Goal: Information Seeking & Learning: Check status

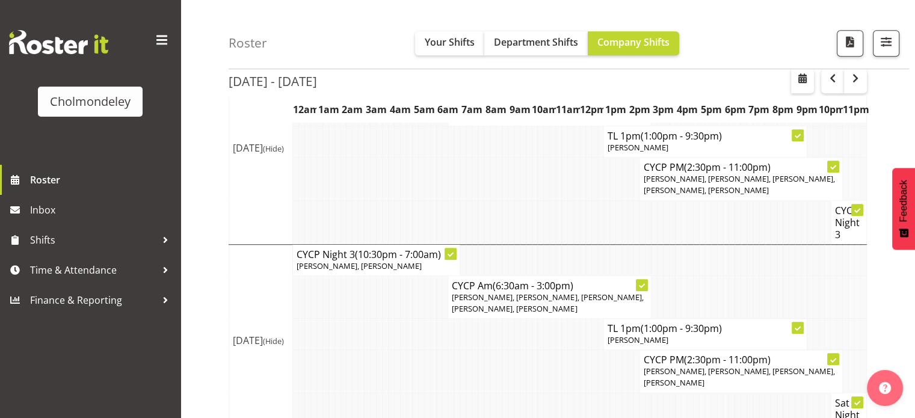
scroll to position [864, 0]
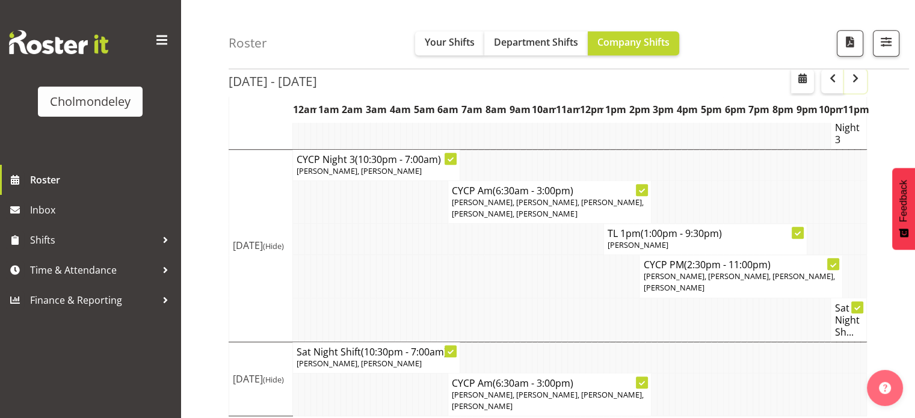
click at [858, 79] on span "button" at bounding box center [855, 78] width 14 height 14
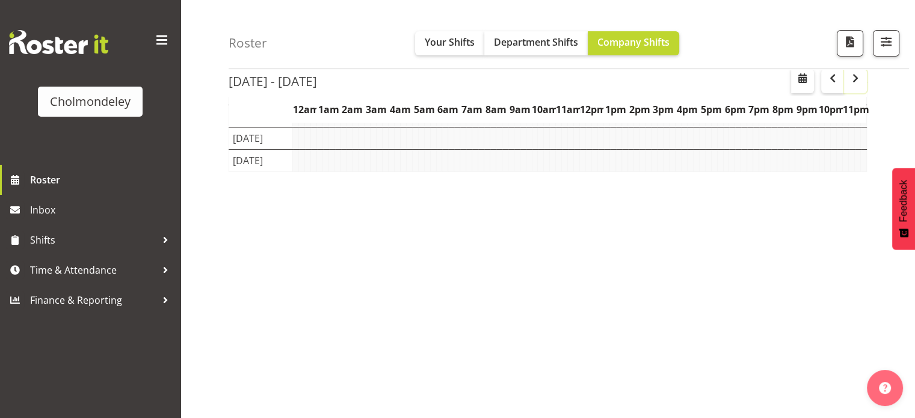
scroll to position [173, 0]
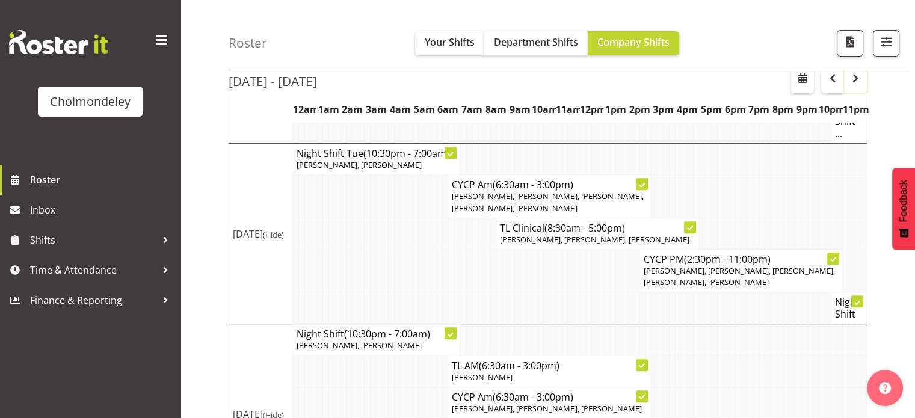
scroll to position [454, 0]
click at [858, 79] on span "button" at bounding box center [855, 78] width 14 height 14
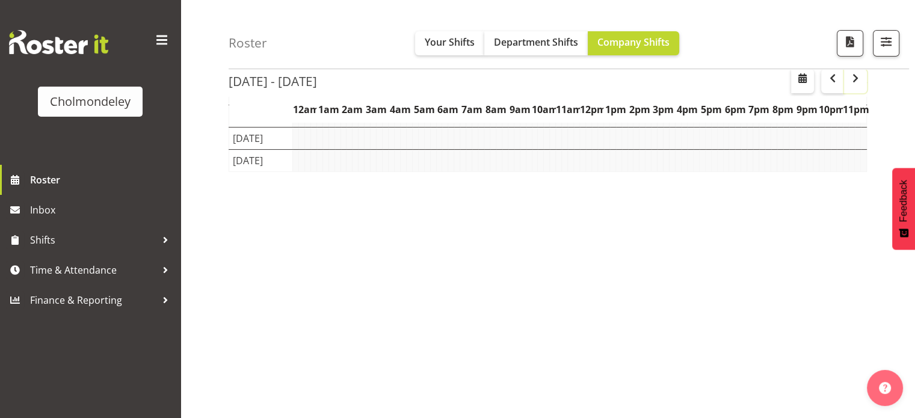
scroll to position [173, 0]
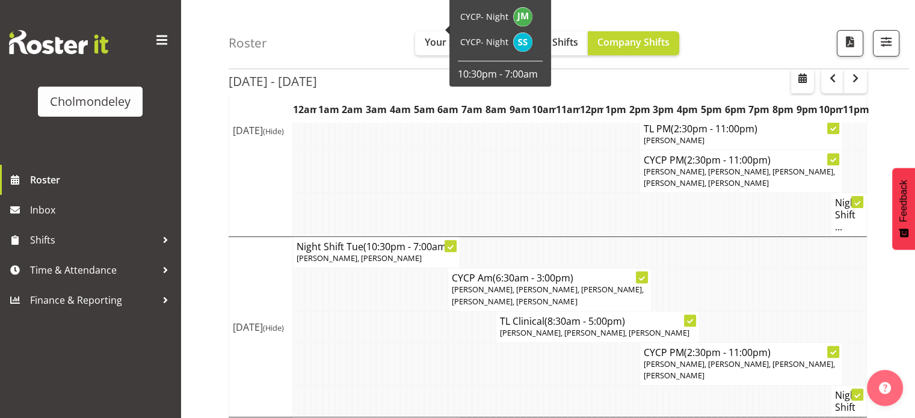
click at [212, 293] on div "Roster Your Shifts Department Shifts Company Shifts All Locations [GEOGRAPHIC_D…" at bounding box center [547, 369] width 734 height 1389
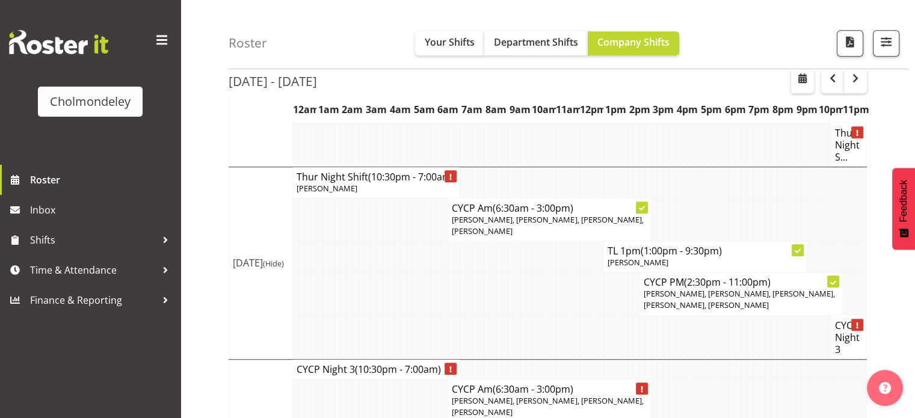
scroll to position [825, 0]
click at [856, 84] on span "button" at bounding box center [855, 78] width 14 height 14
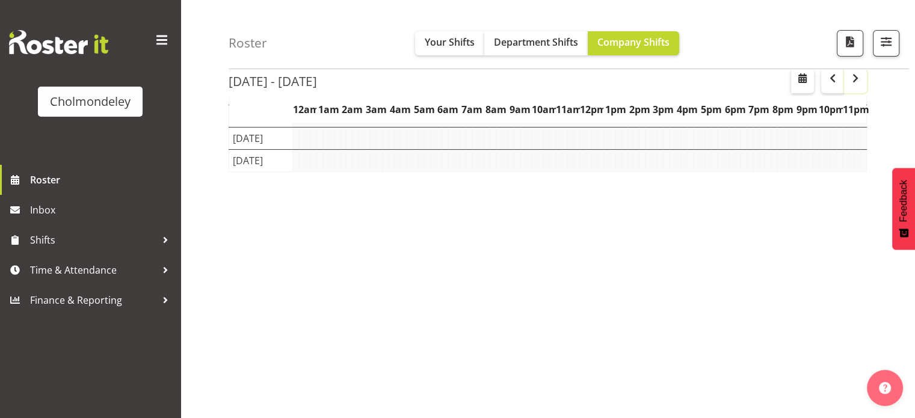
scroll to position [173, 0]
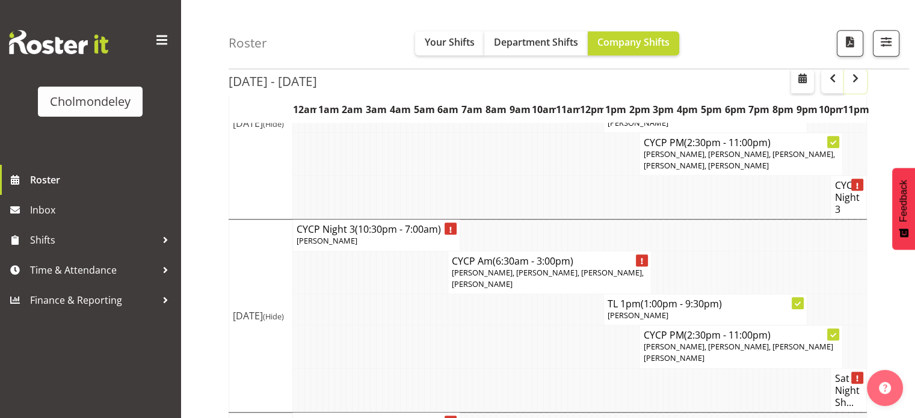
scroll to position [976, 0]
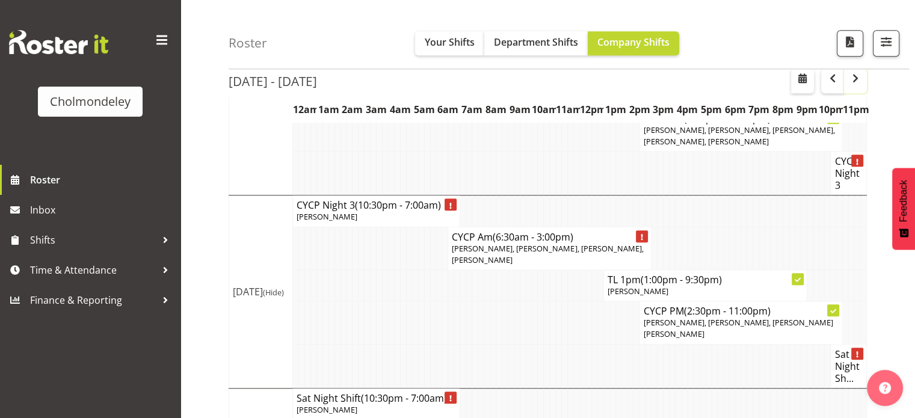
click at [856, 81] on span "button" at bounding box center [855, 78] width 14 height 14
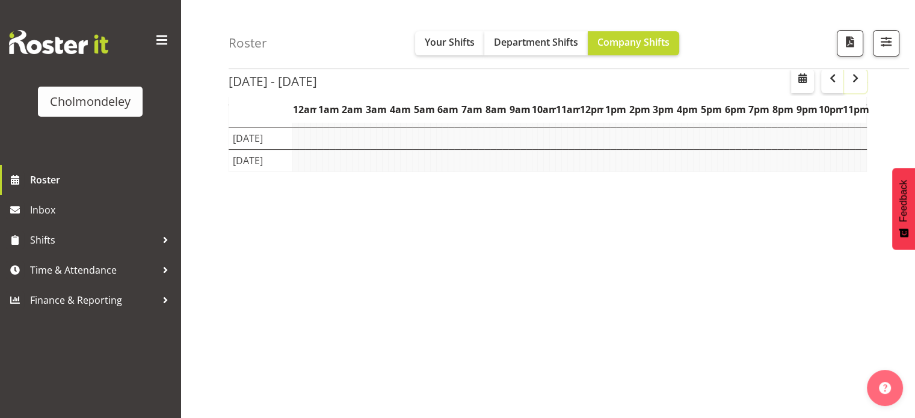
scroll to position [173, 0]
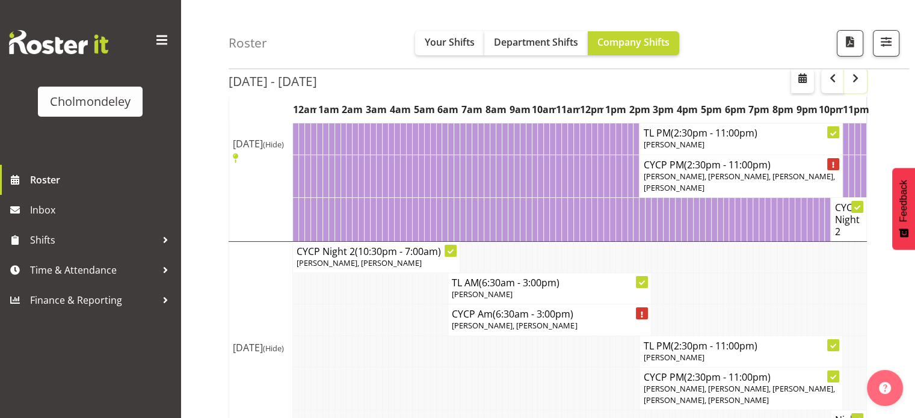
scroll to position [289, 0]
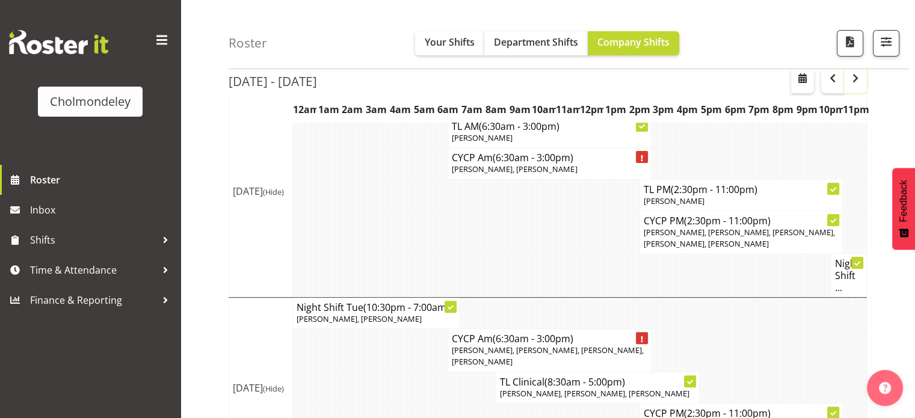
click at [851, 82] on span "button" at bounding box center [855, 78] width 14 height 14
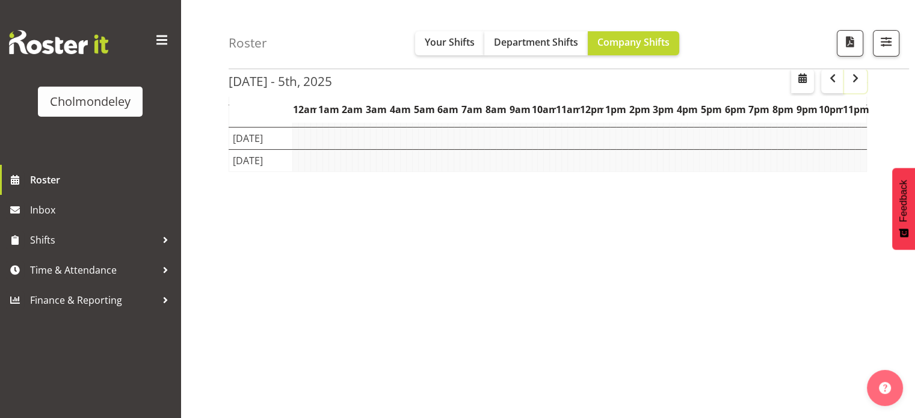
scroll to position [173, 0]
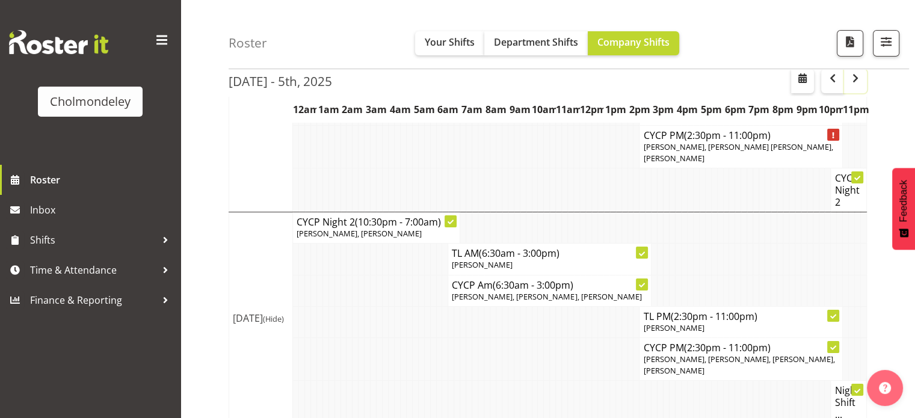
scroll to position [289, 0]
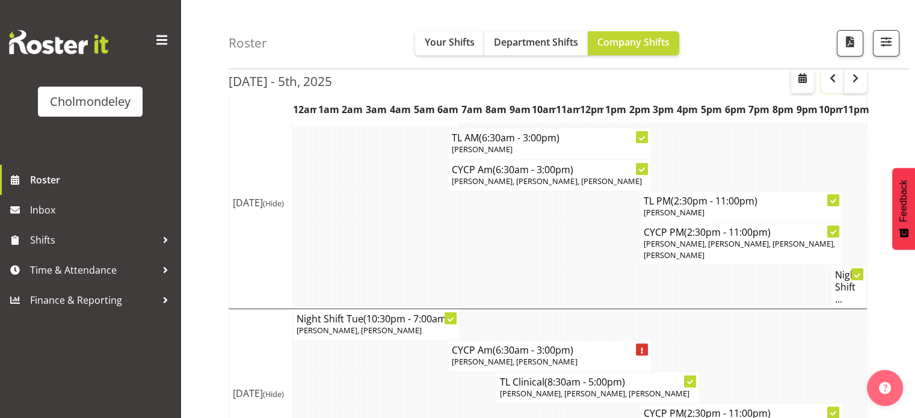
click at [842, 78] on button "button" at bounding box center [832, 81] width 23 height 24
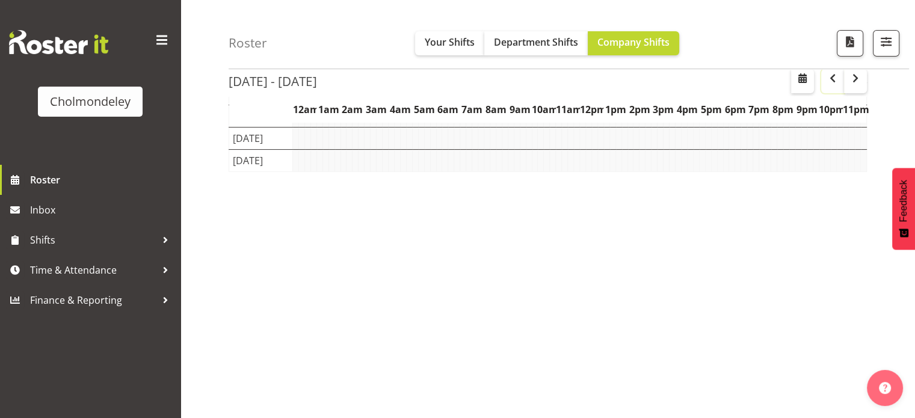
scroll to position [173, 0]
click at [841, 78] on button "button" at bounding box center [832, 81] width 23 height 24
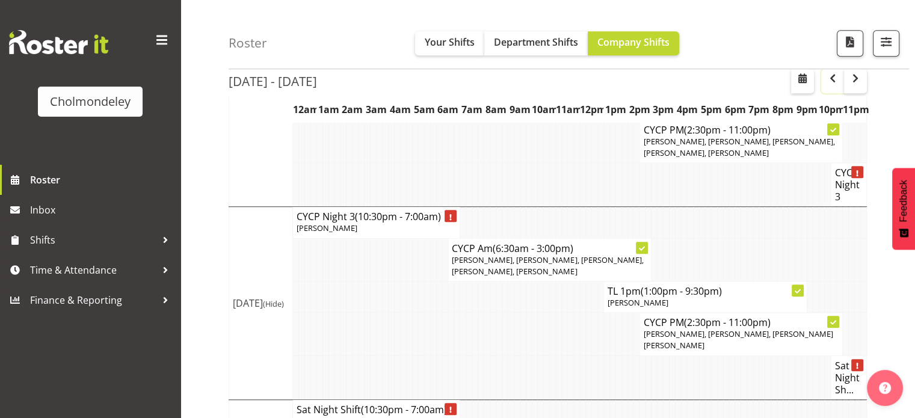
scroll to position [991, 0]
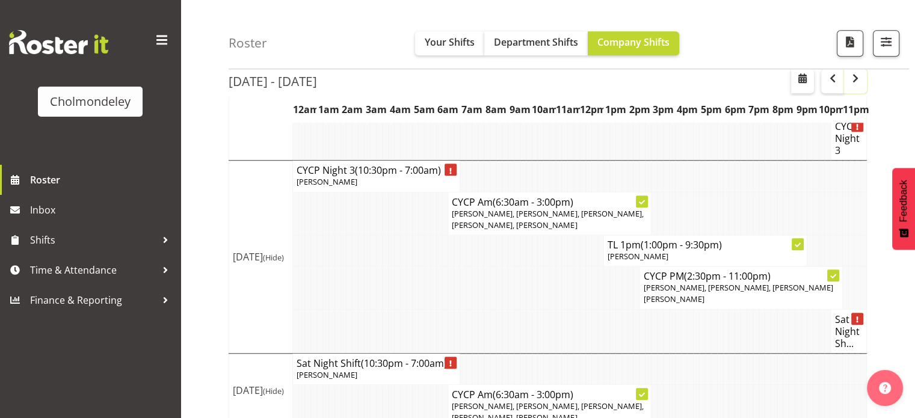
click at [856, 84] on span "button" at bounding box center [855, 78] width 14 height 14
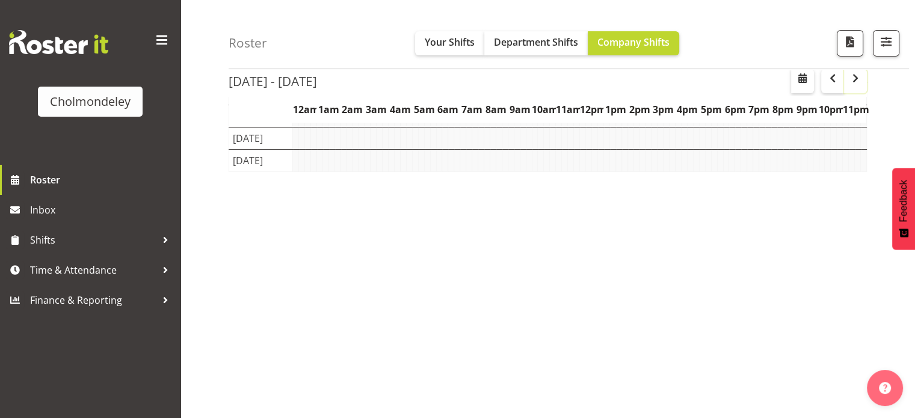
scroll to position [173, 0]
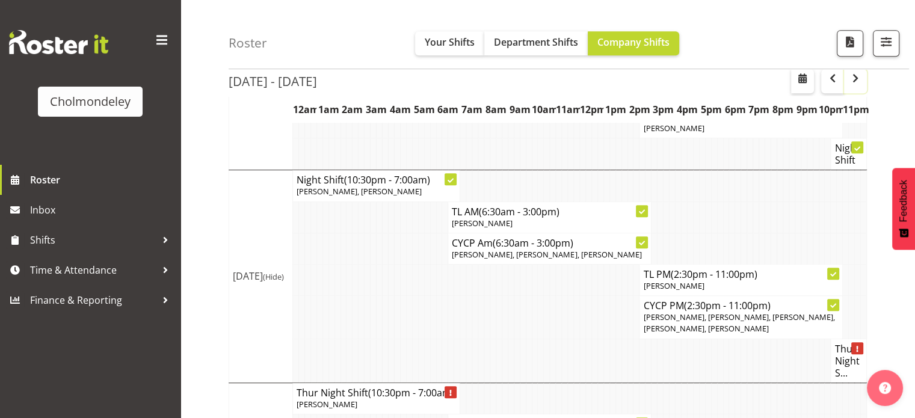
scroll to position [591, 0]
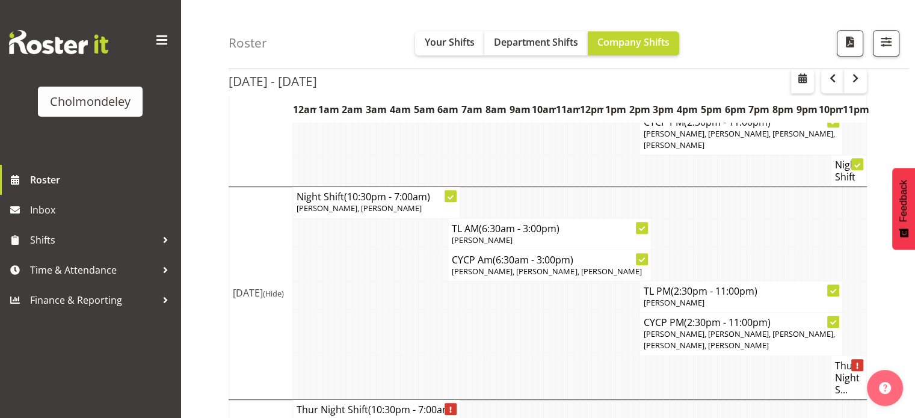
click at [204, 337] on div "Roster Your Shifts Department Shifts Company Shifts All Locations [GEOGRAPHIC_D…" at bounding box center [547, 138] width 734 height 1389
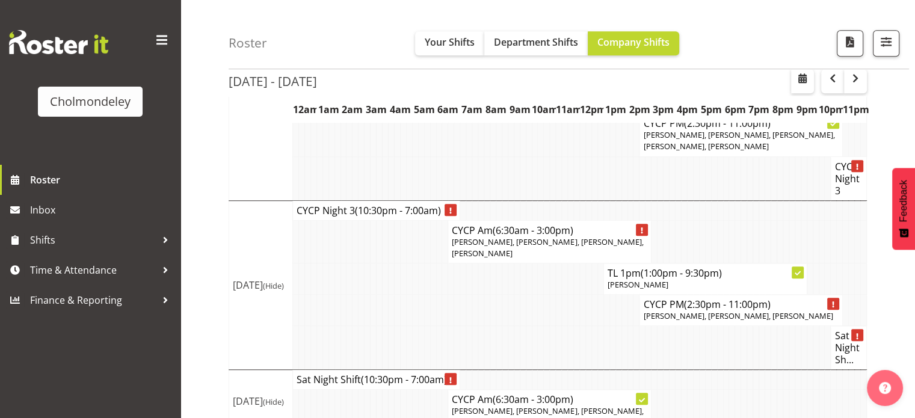
scroll to position [999, 0]
